Goal: Navigation & Orientation: Go to known website

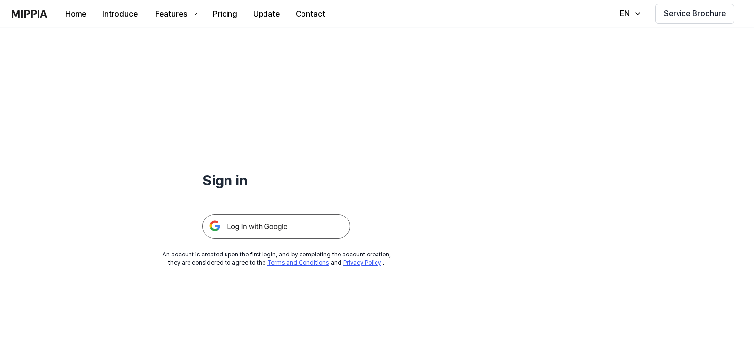
click at [263, 224] on img at bounding box center [276, 226] width 148 height 25
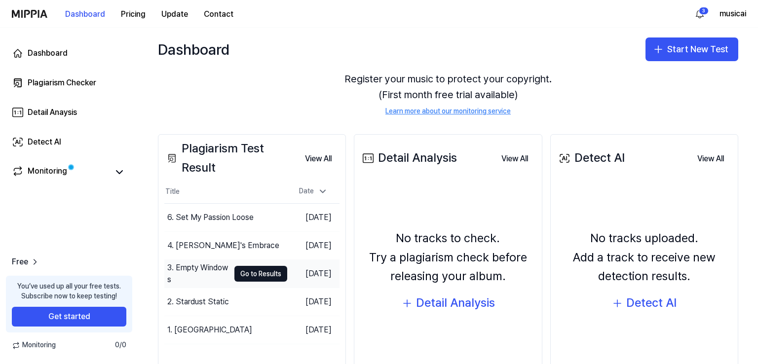
scroll to position [103, 0]
